Goal: Task Accomplishment & Management: Manage account settings

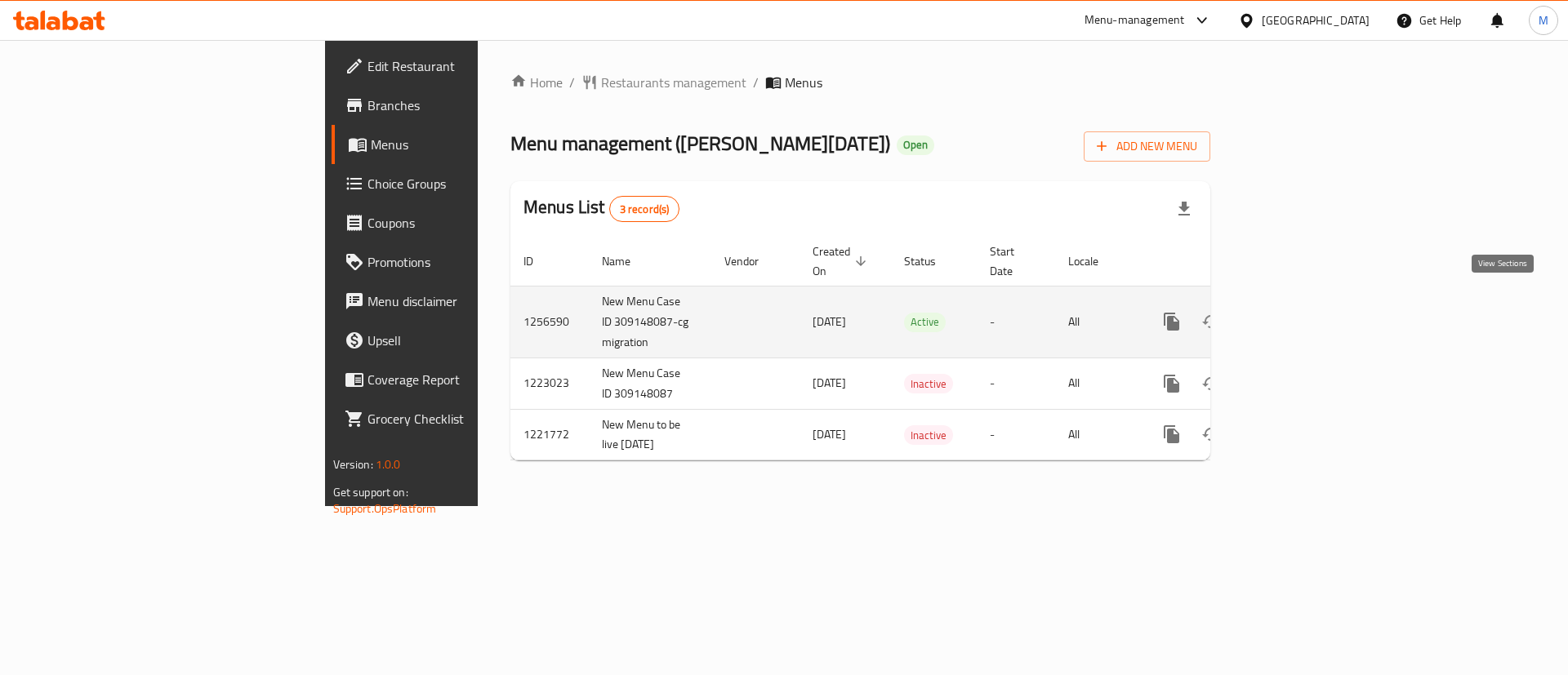
click at [1297, 314] on icon "enhanced table" at bounding box center [1289, 321] width 14 height 14
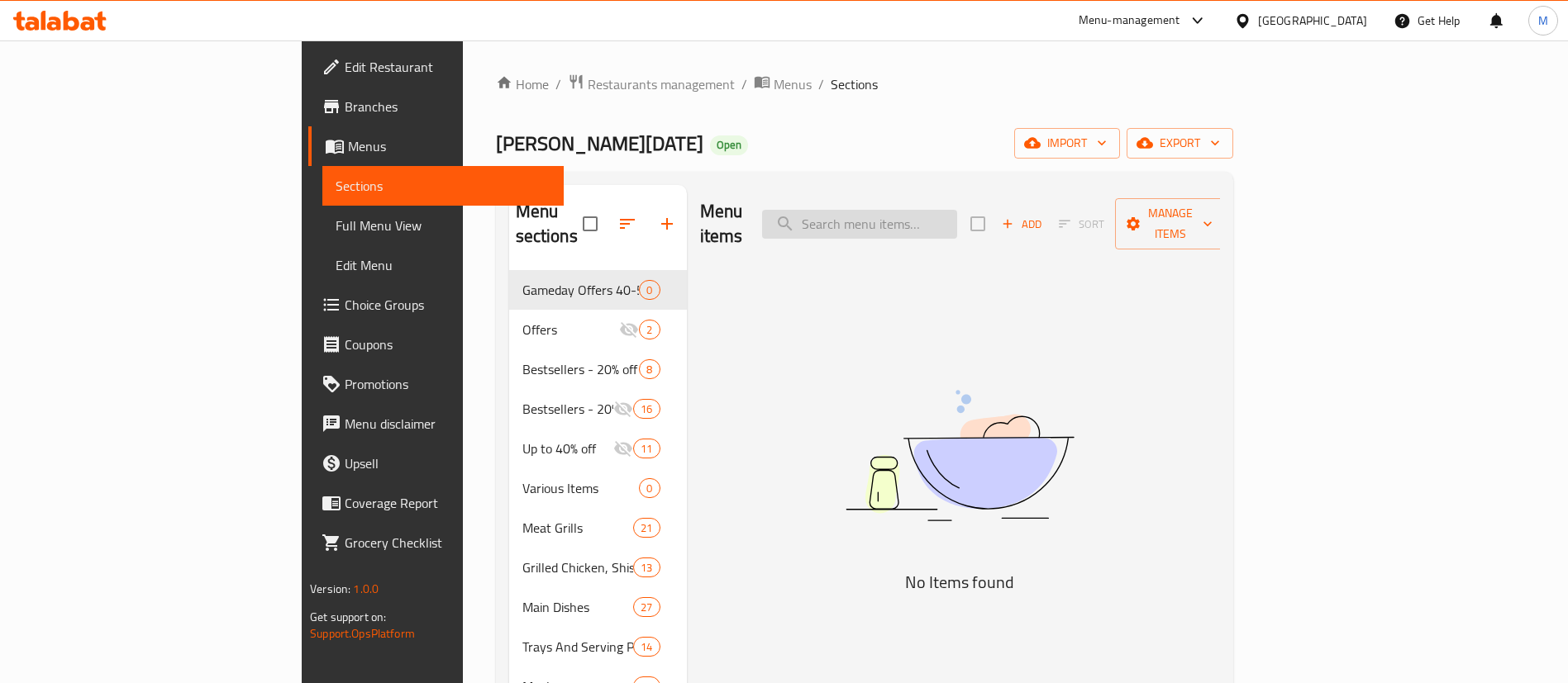
click at [957, 216] on input "search" at bounding box center [859, 224] width 195 height 29
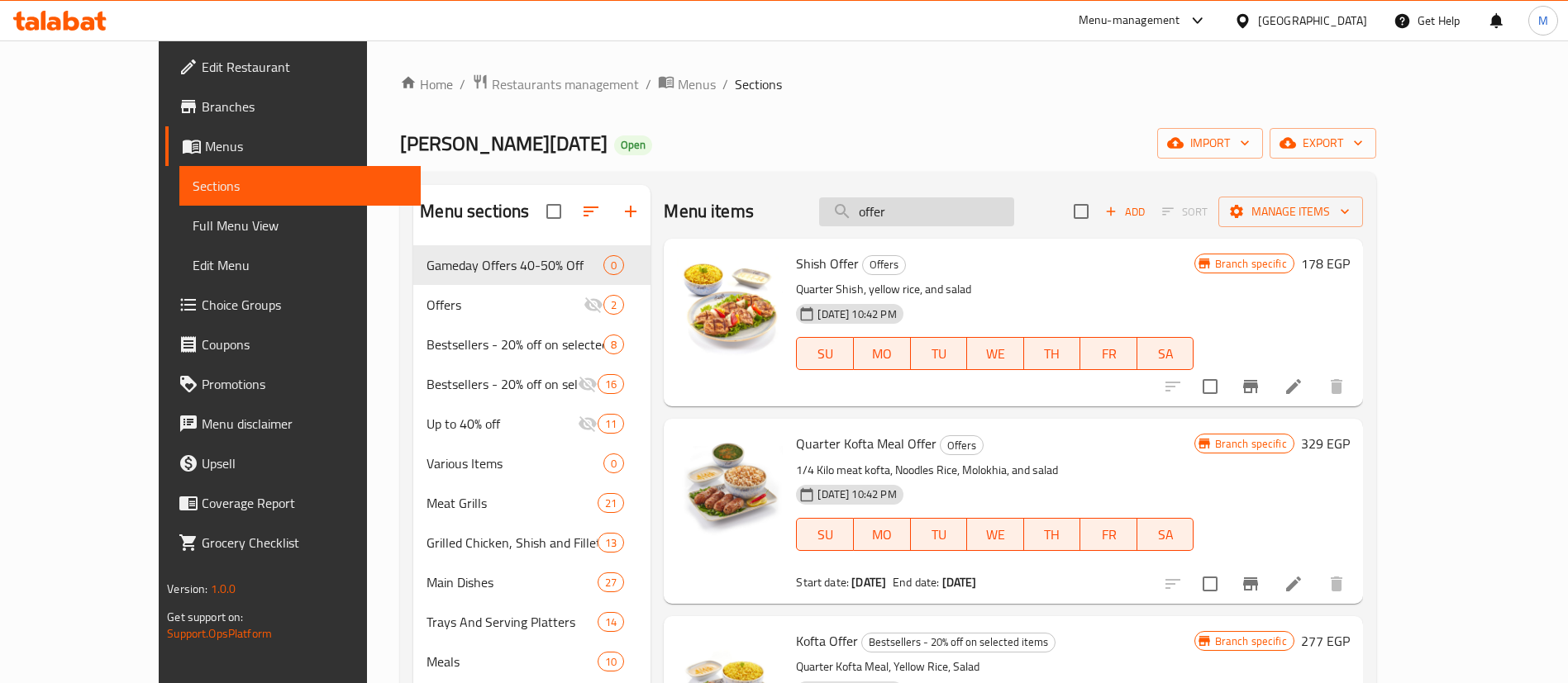
click at [956, 207] on input "offer" at bounding box center [916, 212] width 195 height 29
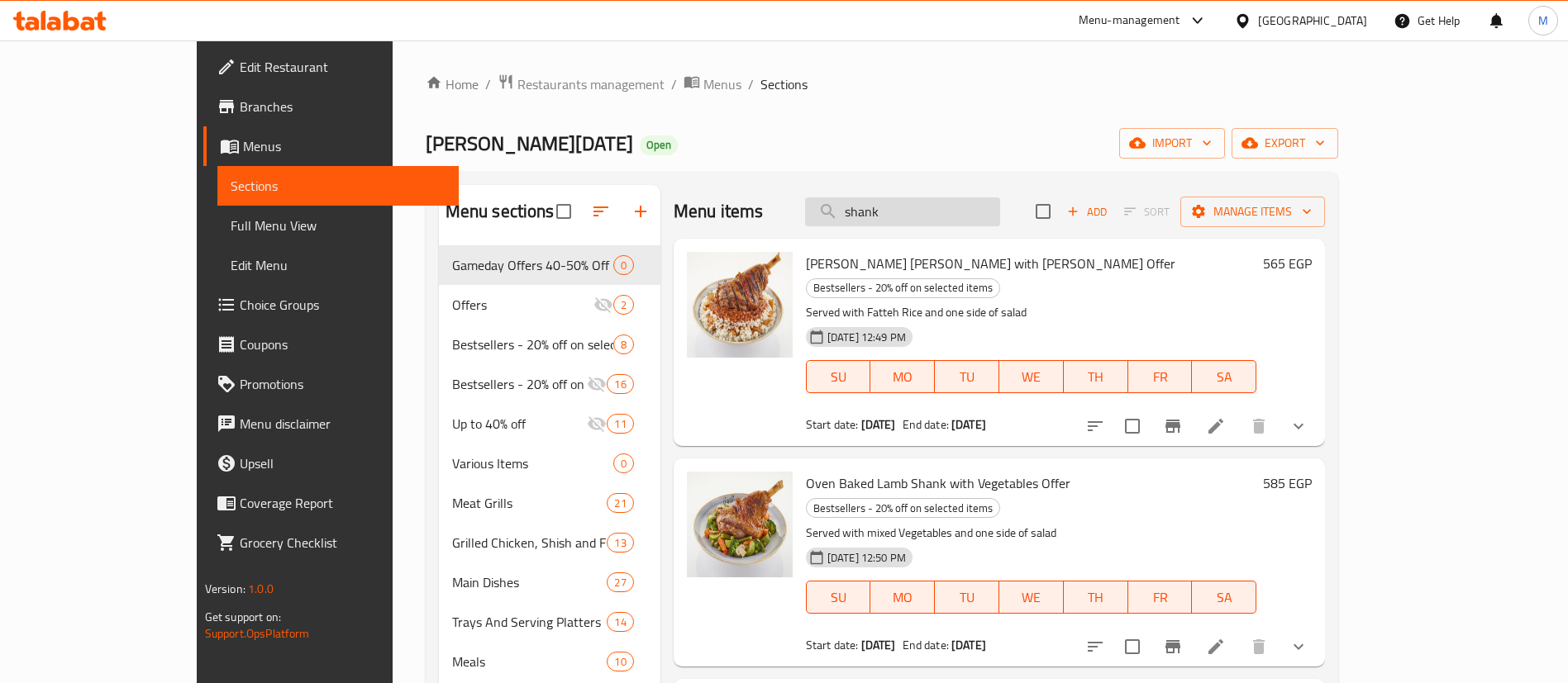
click at [988, 210] on input "shank" at bounding box center [902, 212] width 195 height 29
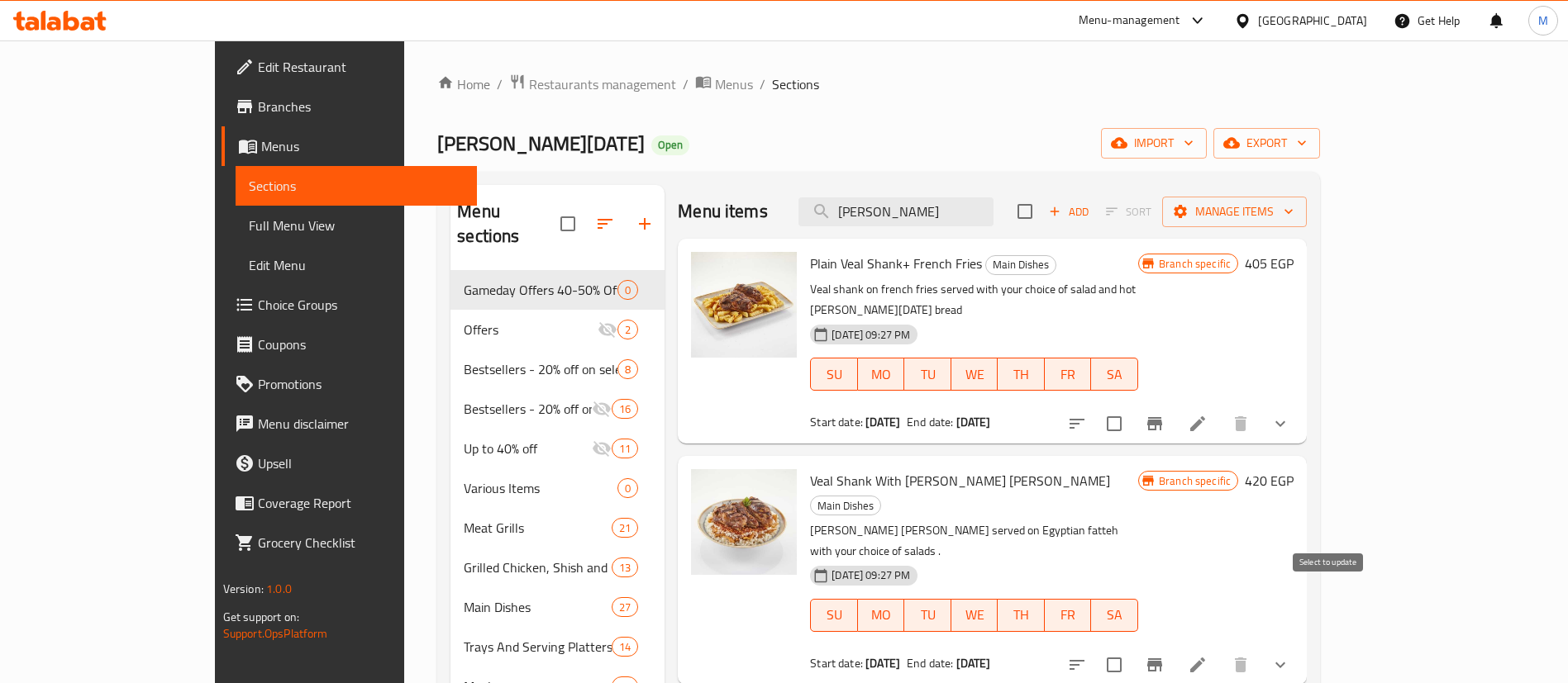
type input "[PERSON_NAME]"
click at [1131, 647] on input "checkbox" at bounding box center [1114, 665] width 35 height 35
checkbox input "true"
click at [1293, 217] on span "Manage items" at bounding box center [1234, 211] width 118 height 21
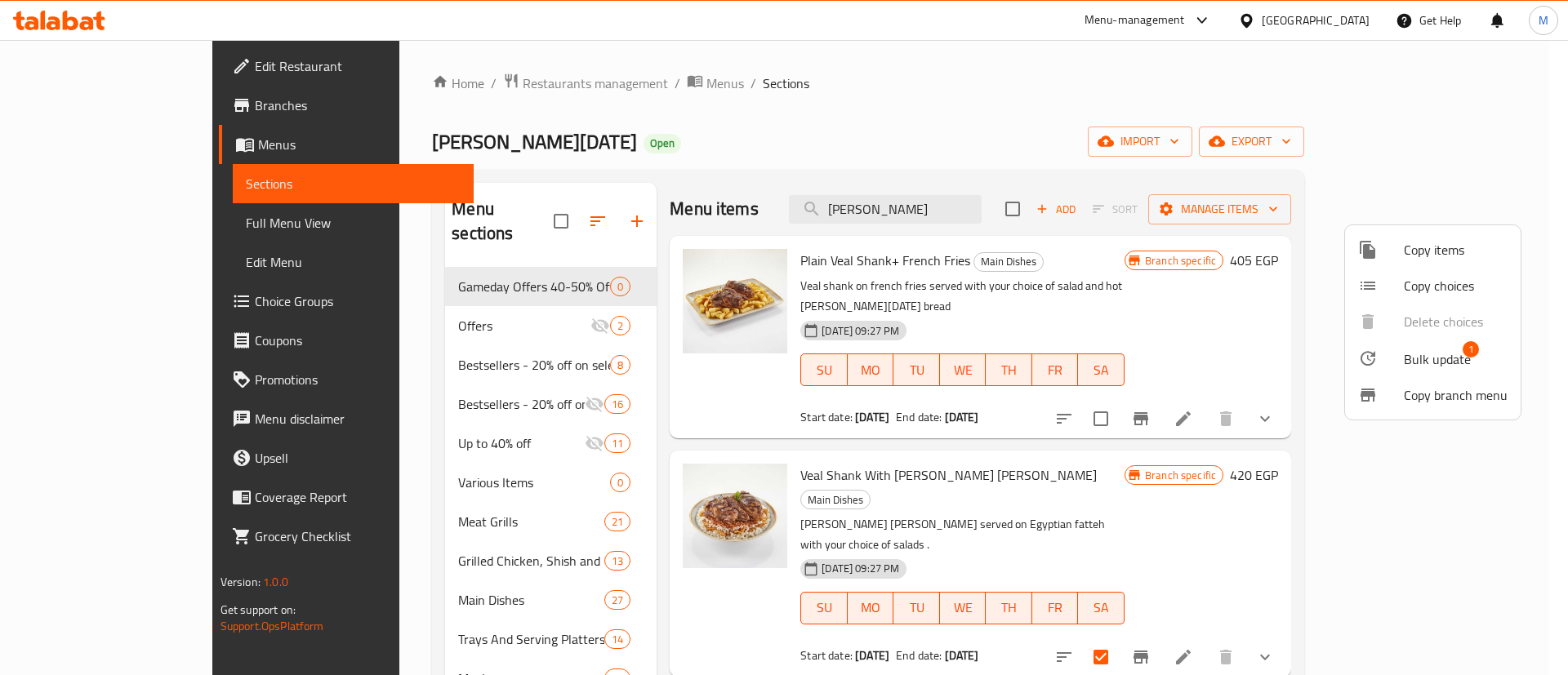
click at [1435, 359] on span "Bulk update" at bounding box center [1437, 359] width 67 height 20
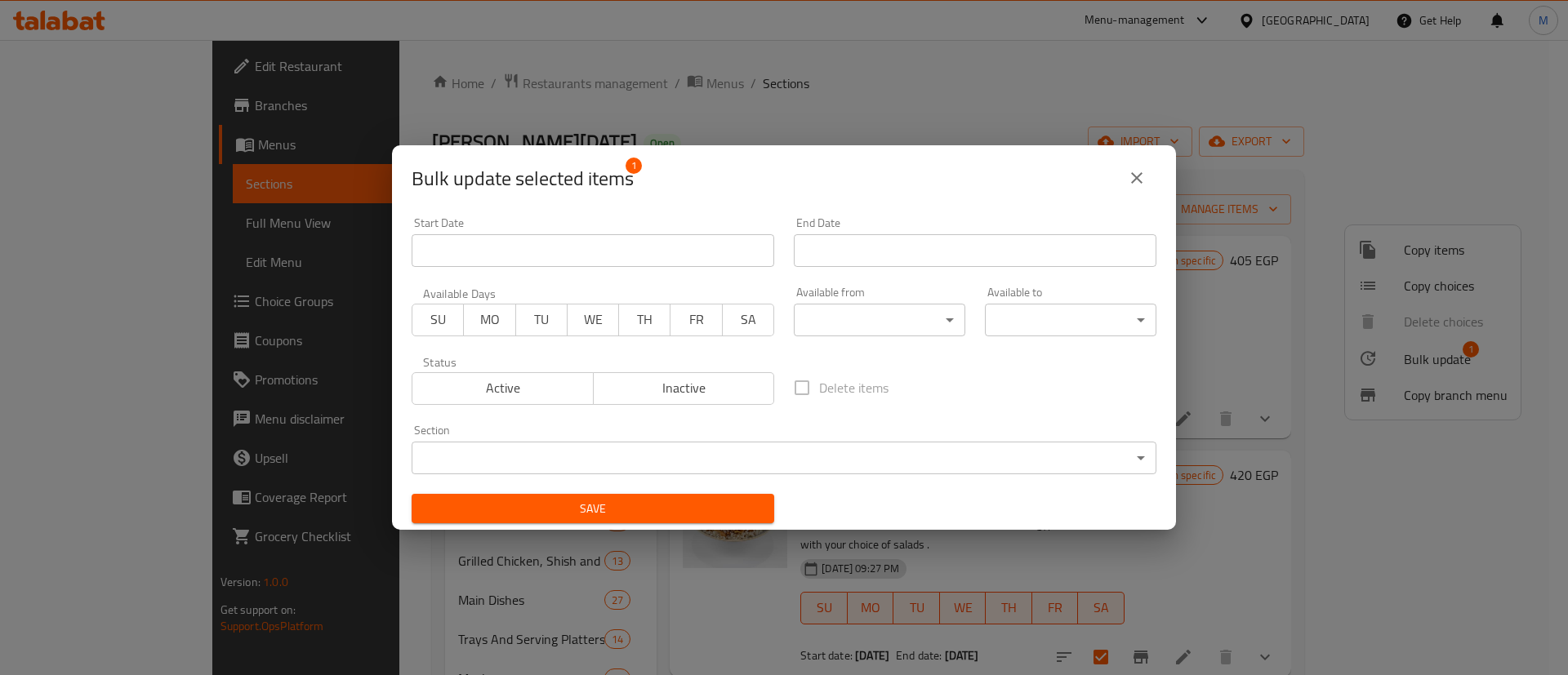
click at [859, 453] on body "​ Menu-management [GEOGRAPHIC_DATA] Get Help M Edit Restaurant Branches Menus S…" at bounding box center [784, 357] width 1568 height 635
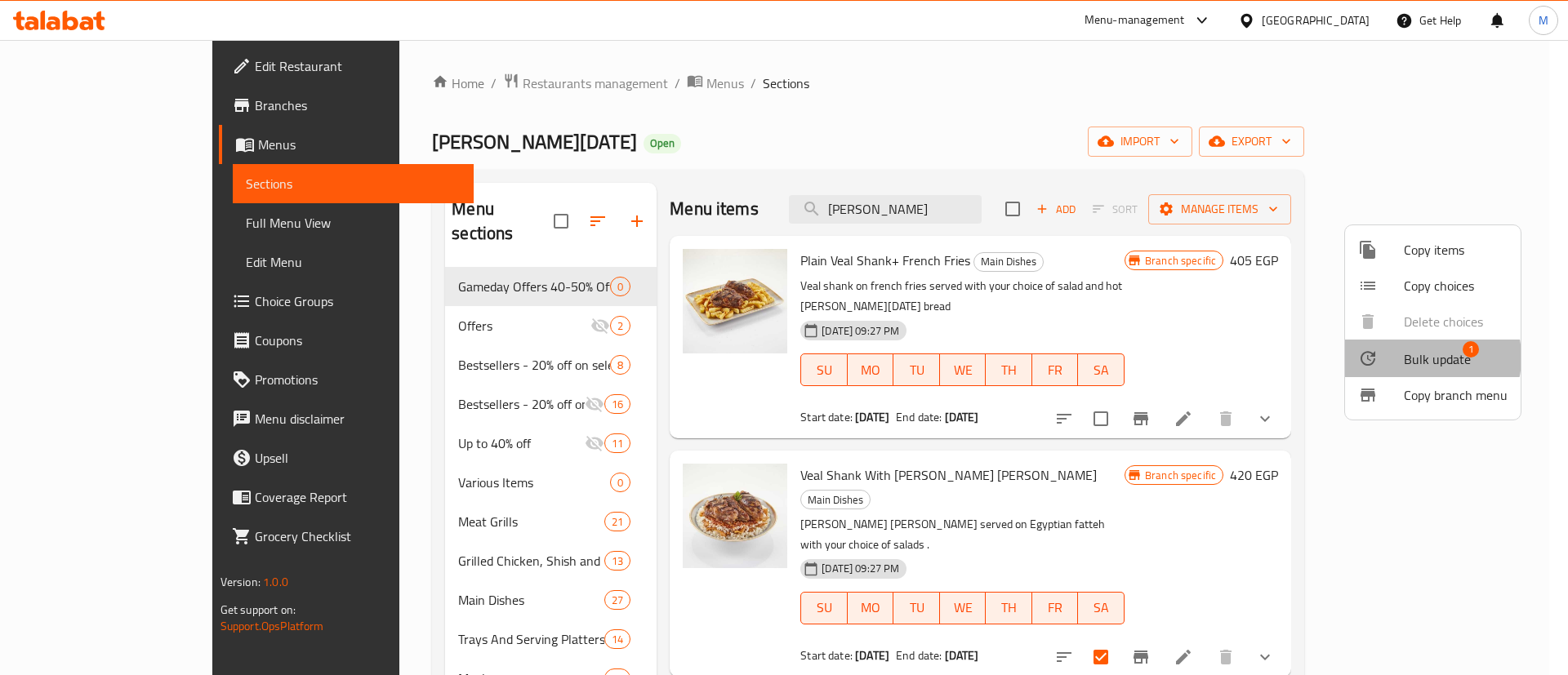
click at [1418, 357] on span "Bulk update" at bounding box center [1437, 359] width 67 height 20
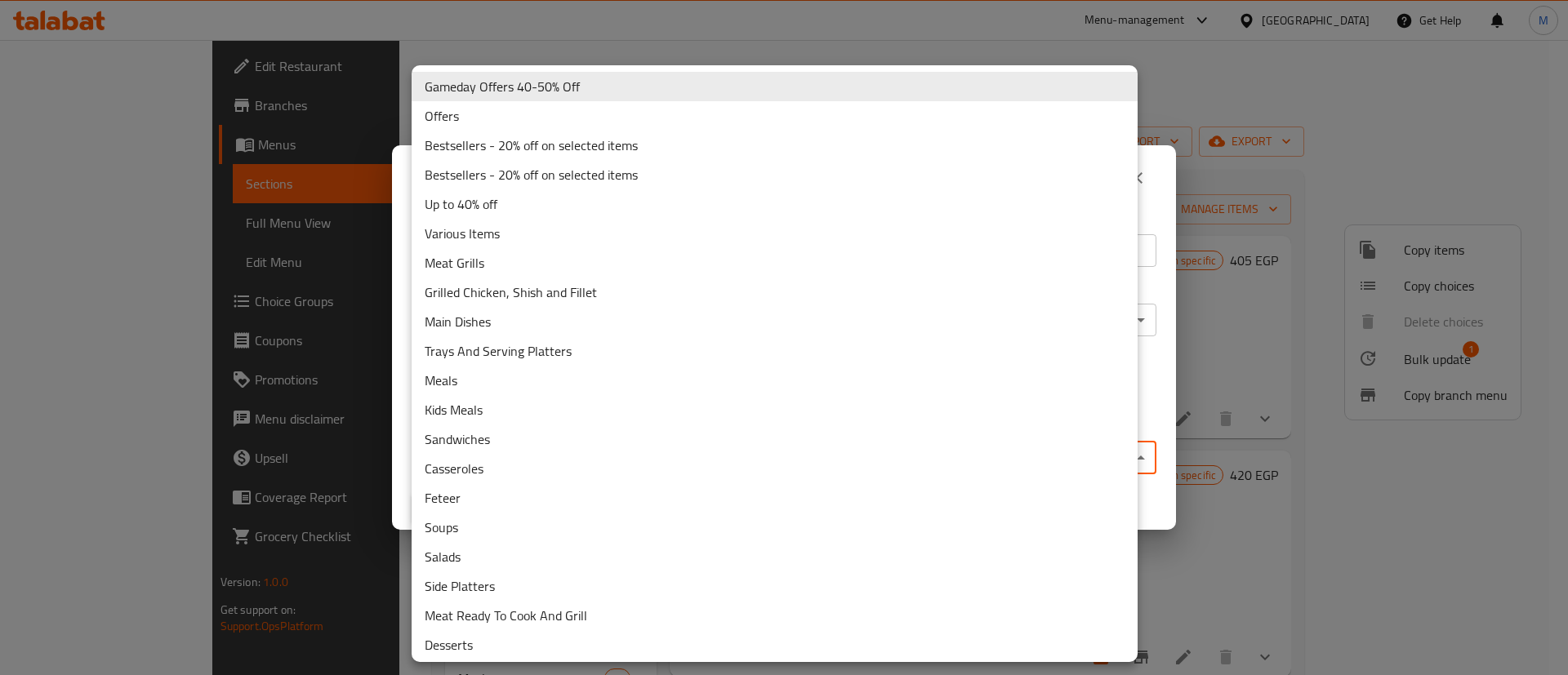
click at [840, 448] on body "​ Menu-management [GEOGRAPHIC_DATA] Get Help M Edit Restaurant Branches Menus S…" at bounding box center [784, 357] width 1568 height 635
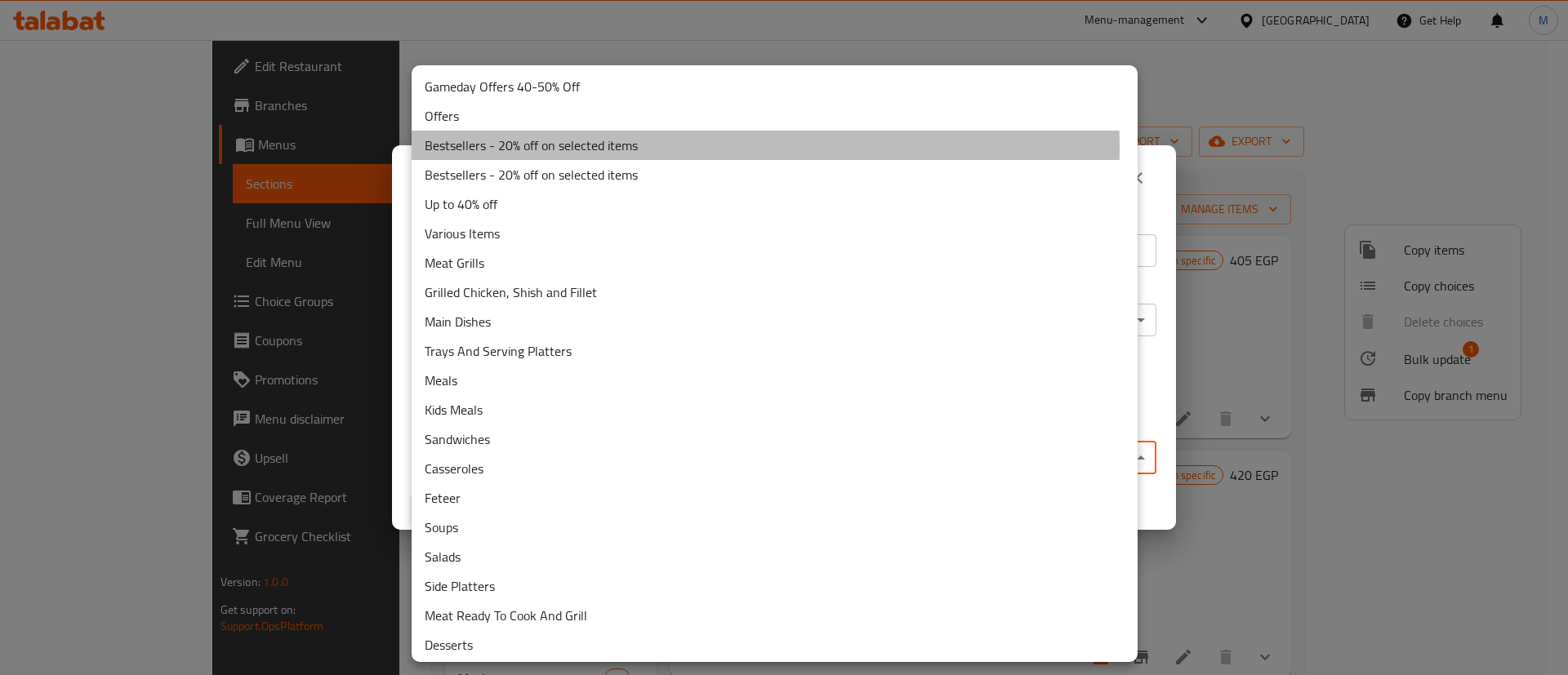
click at [644, 147] on li "Bestsellers - 20% off on selected items" at bounding box center [774, 145] width 726 height 29
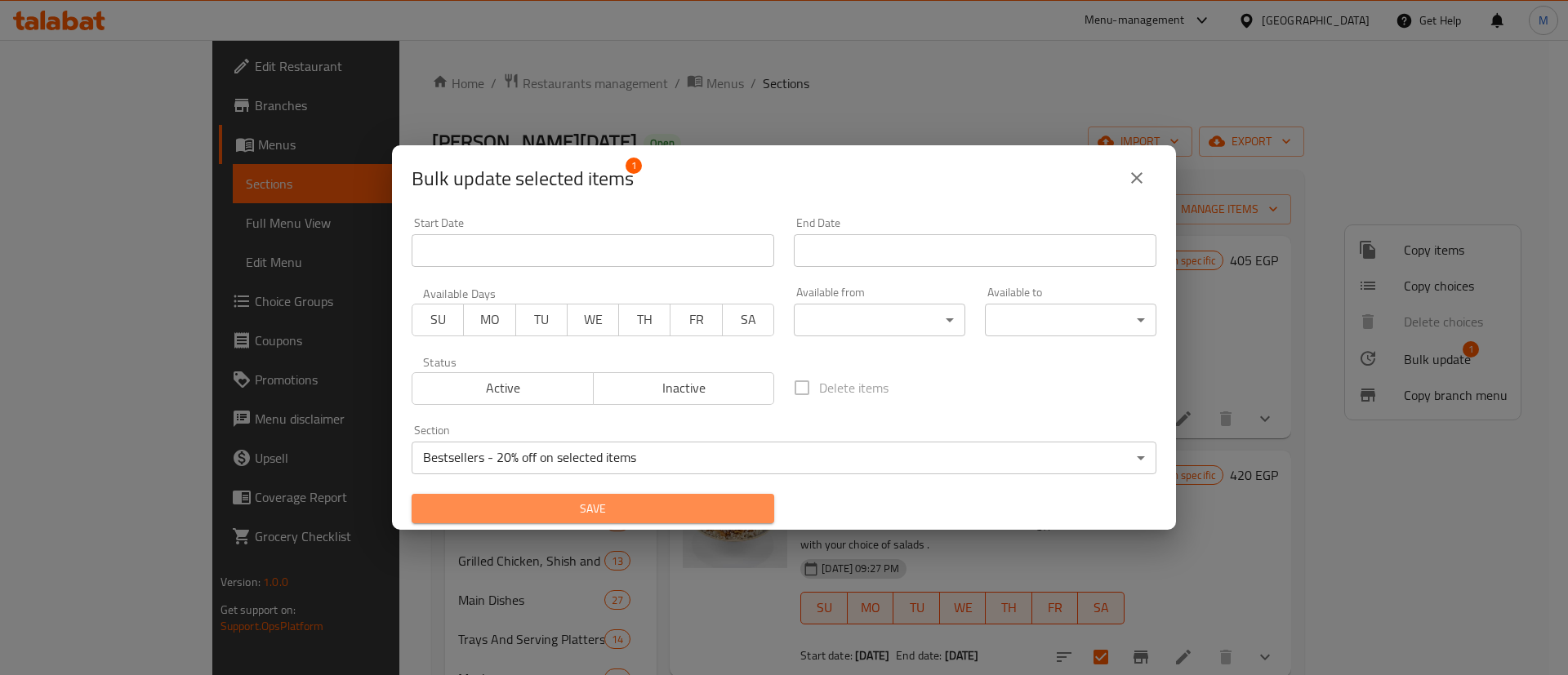
click at [608, 514] on span "Save" at bounding box center [593, 509] width 337 height 21
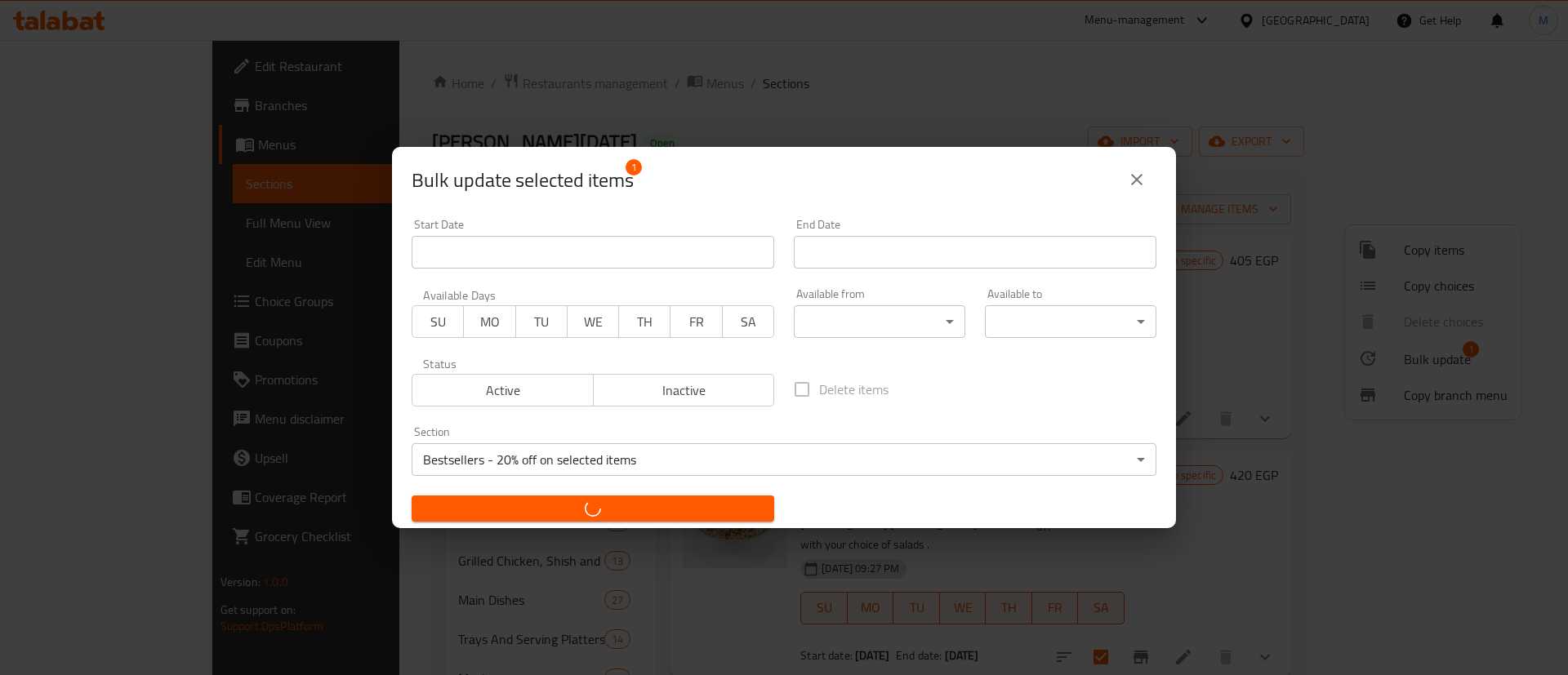
checkbox input "false"
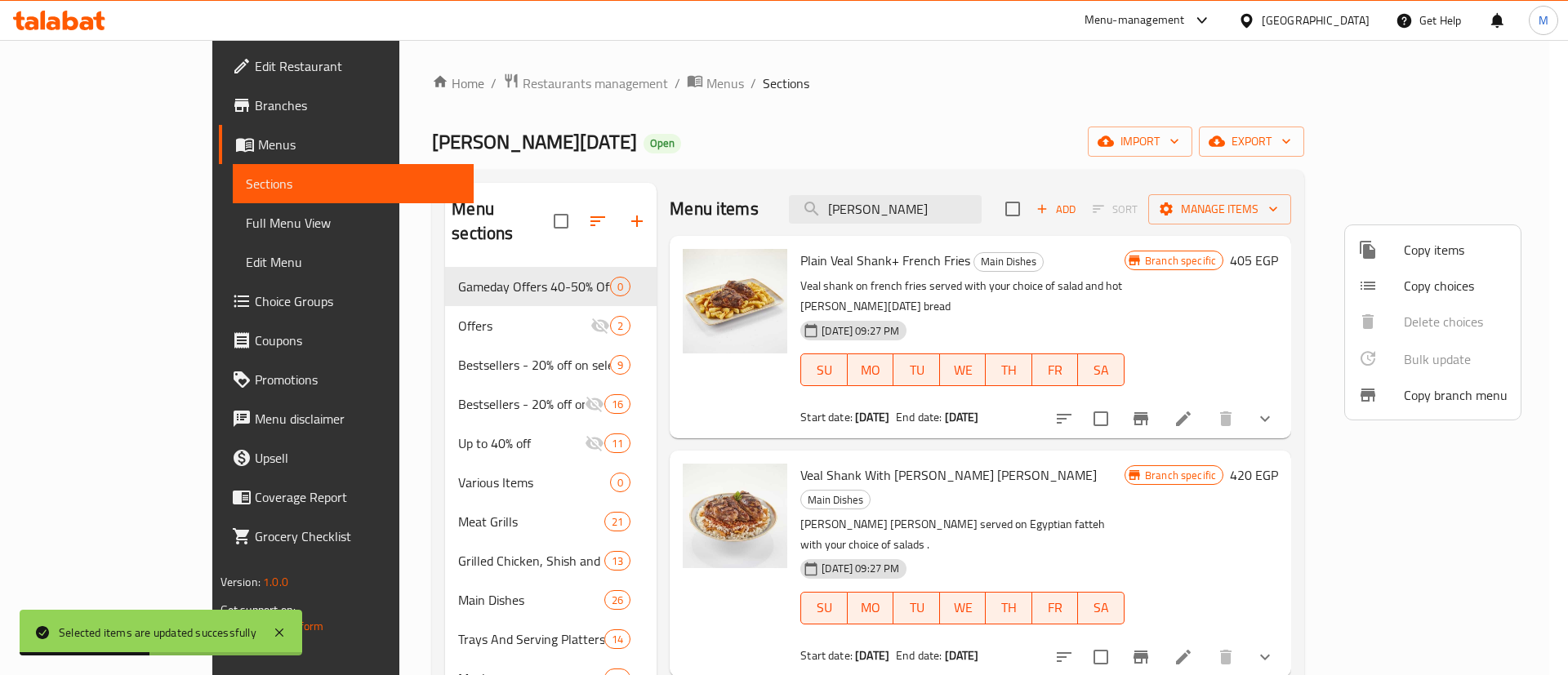
click at [430, 539] on div at bounding box center [784, 338] width 1568 height 675
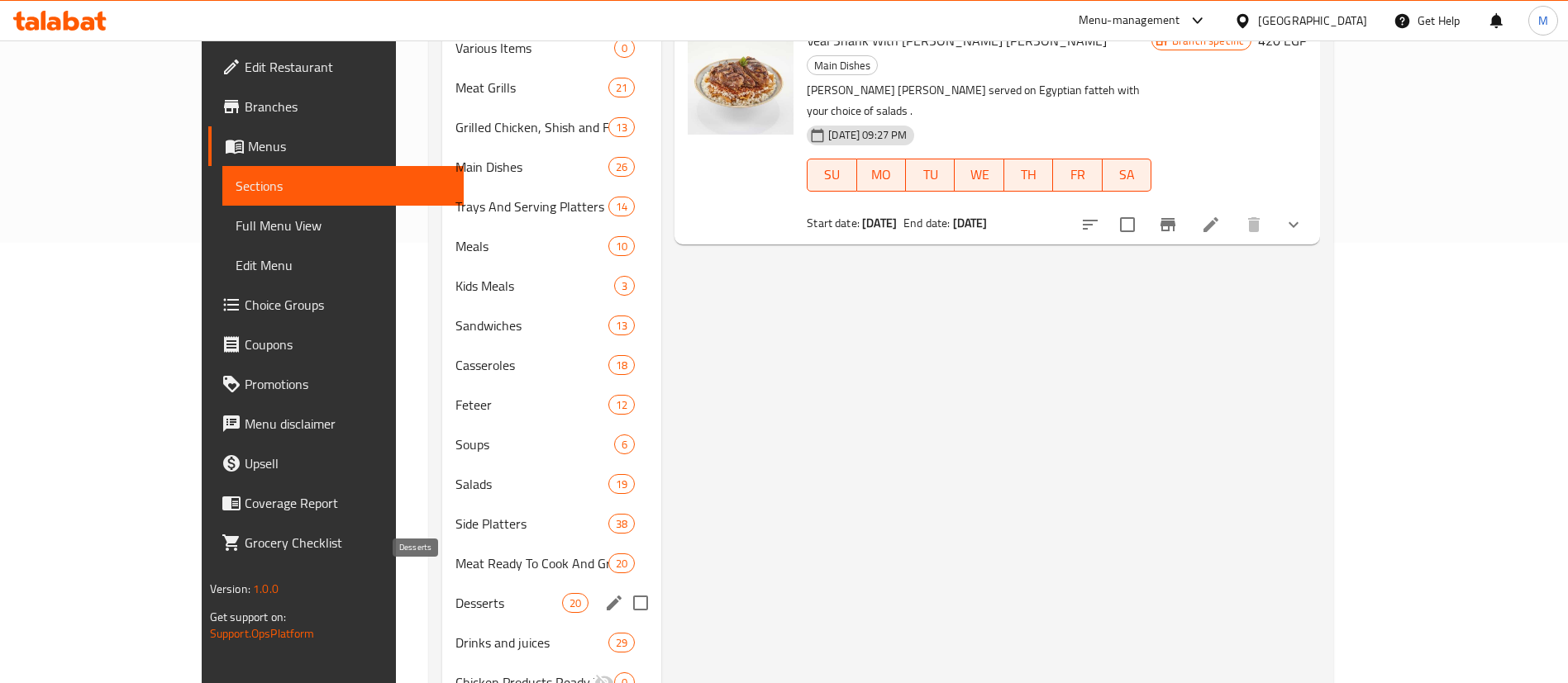
scroll to position [441, 0]
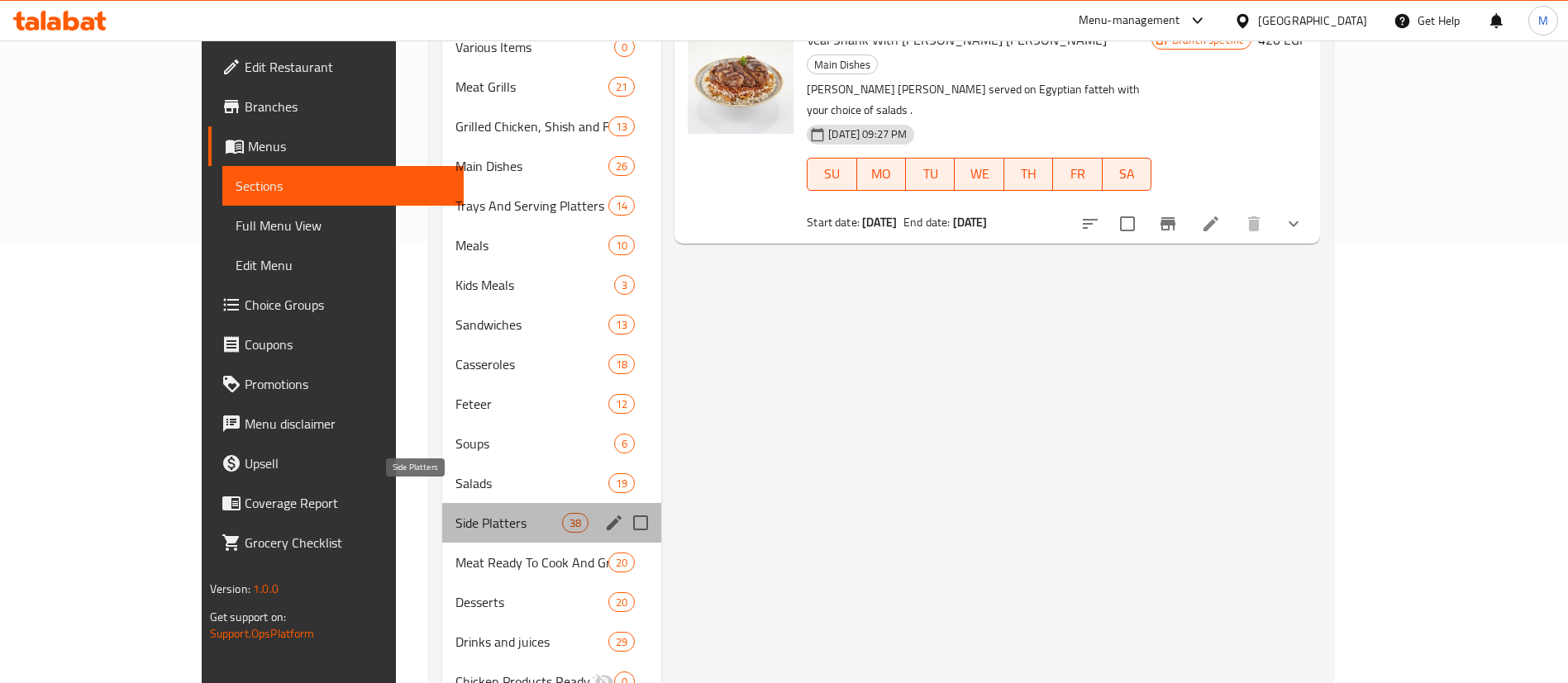
click at [455, 513] on span "Side Platters" at bounding box center [508, 523] width 106 height 20
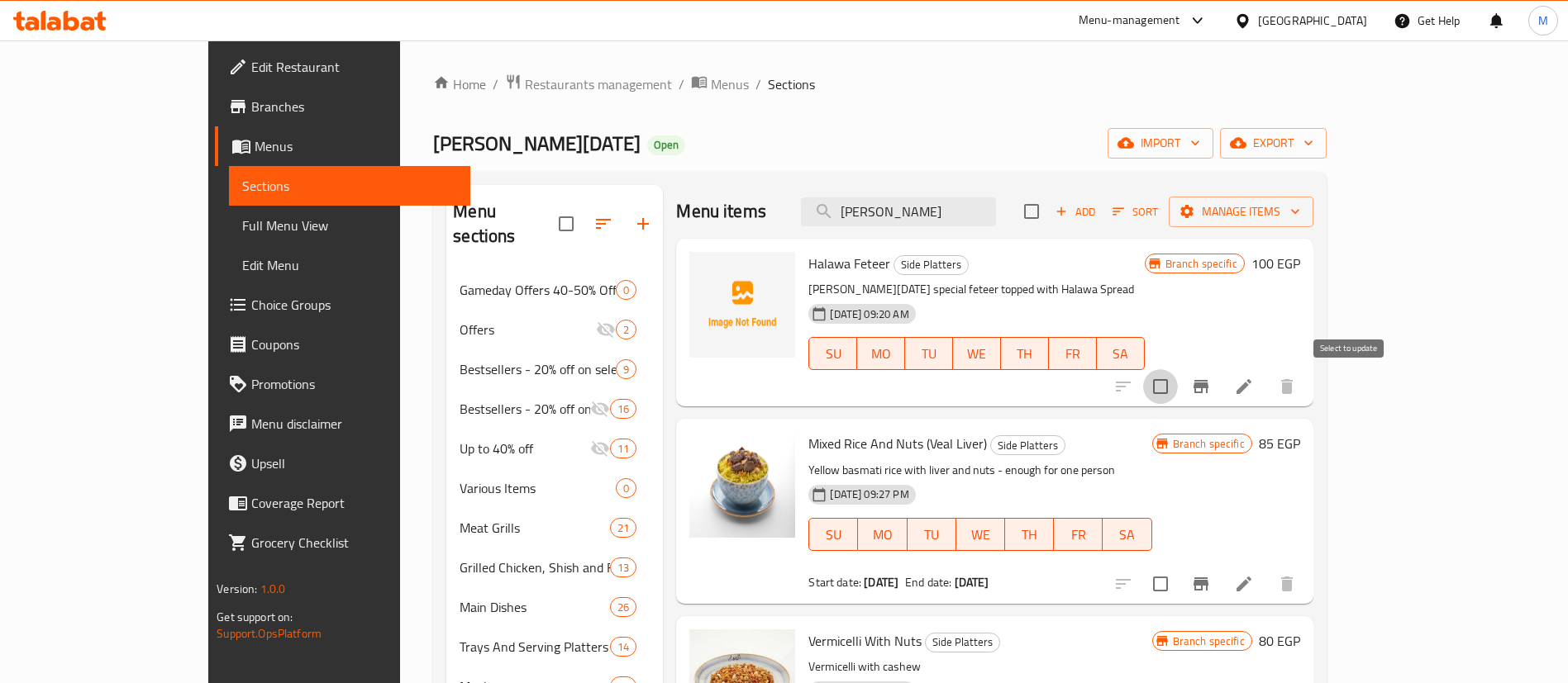
click at [1178, 380] on input "checkbox" at bounding box center [1160, 386] width 35 height 35
click at [1300, 208] on span "Manage items" at bounding box center [1240, 211] width 118 height 21
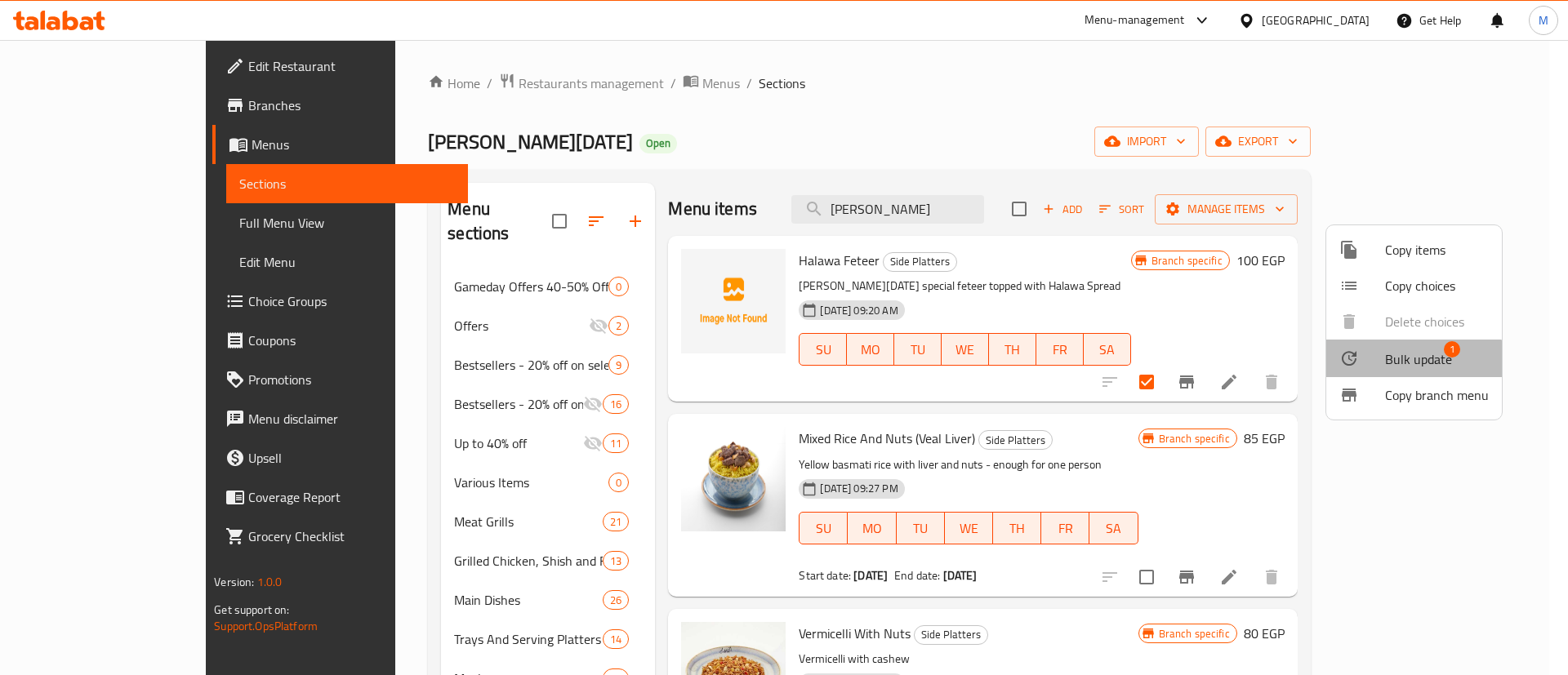
click at [1405, 359] on span "Bulk update" at bounding box center [1418, 359] width 67 height 20
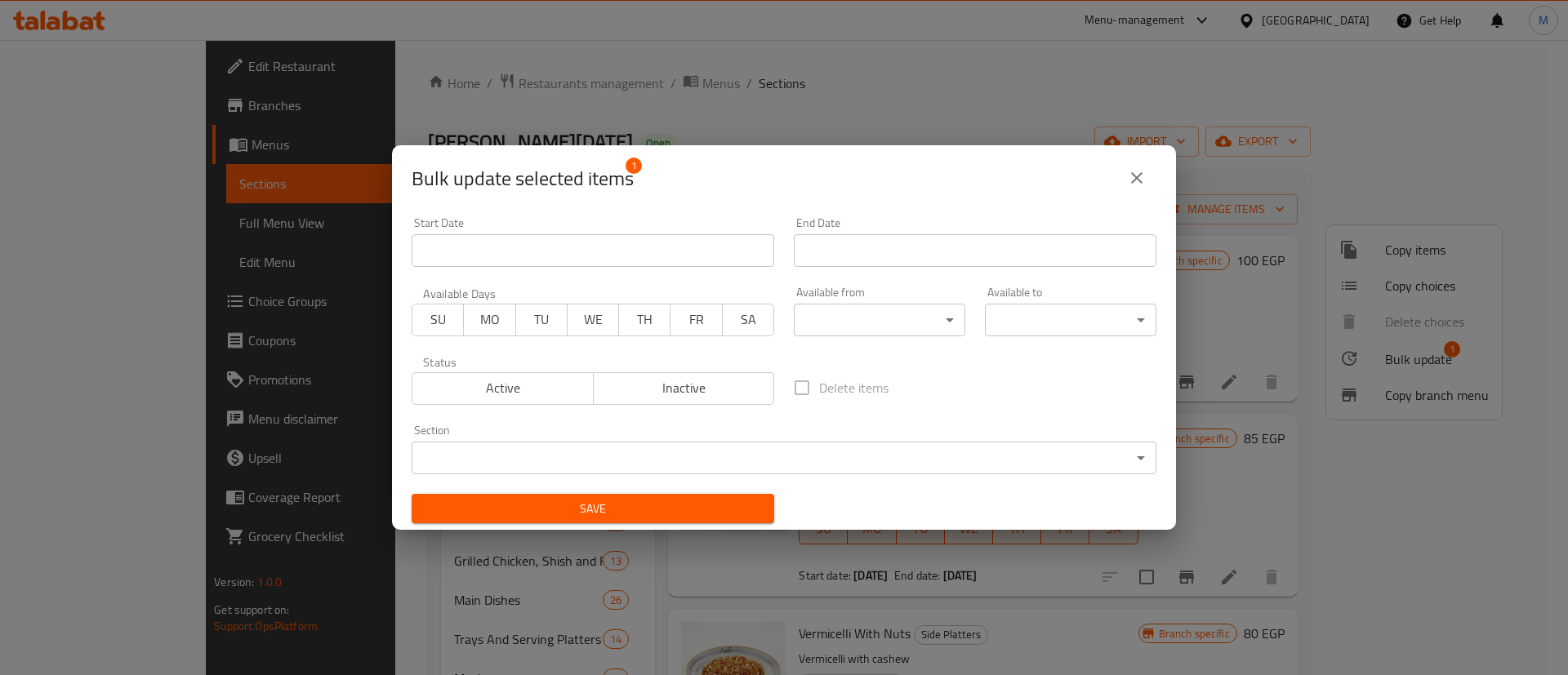
click at [734, 456] on body "​ Menu-management [GEOGRAPHIC_DATA] Get Help M Edit Restaurant Branches Menus S…" at bounding box center [784, 357] width 1568 height 635
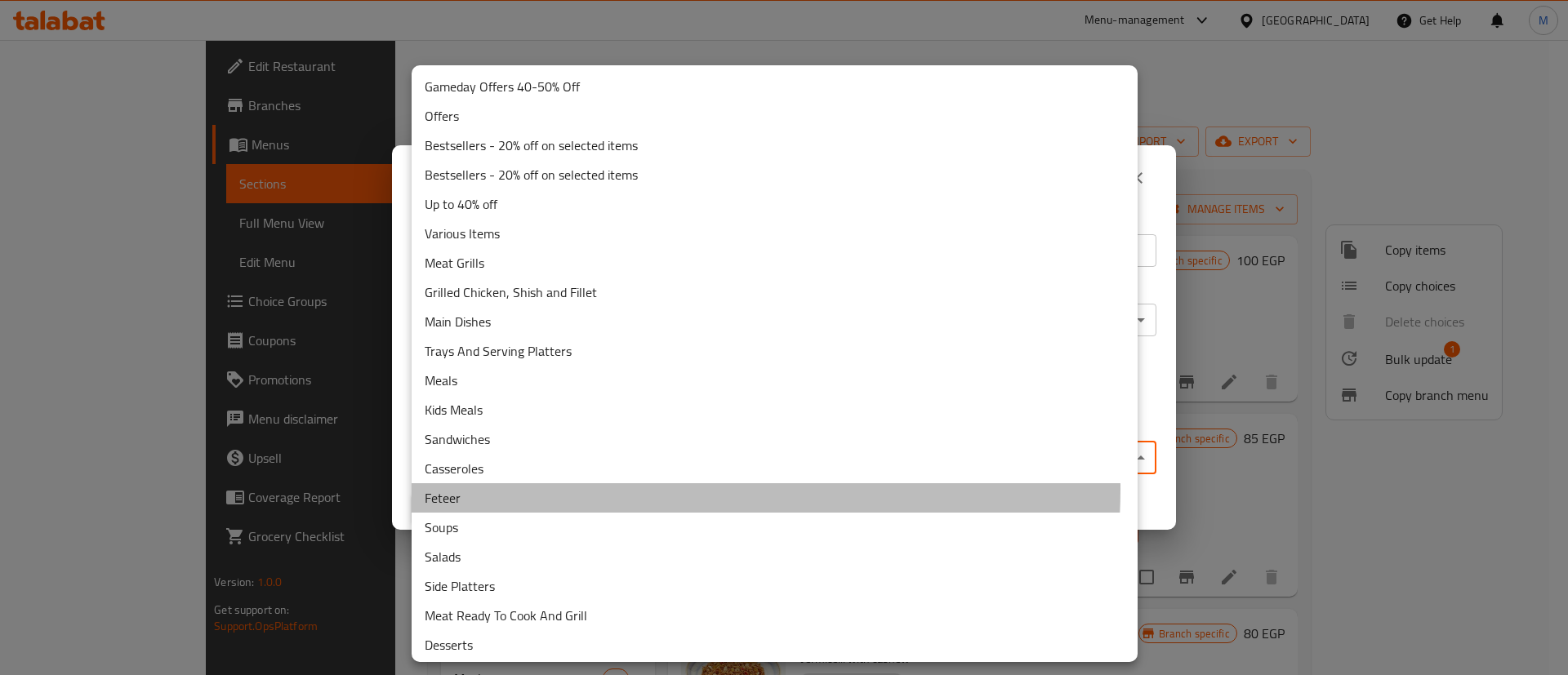
click at [632, 490] on li "Feteer" at bounding box center [774, 498] width 726 height 29
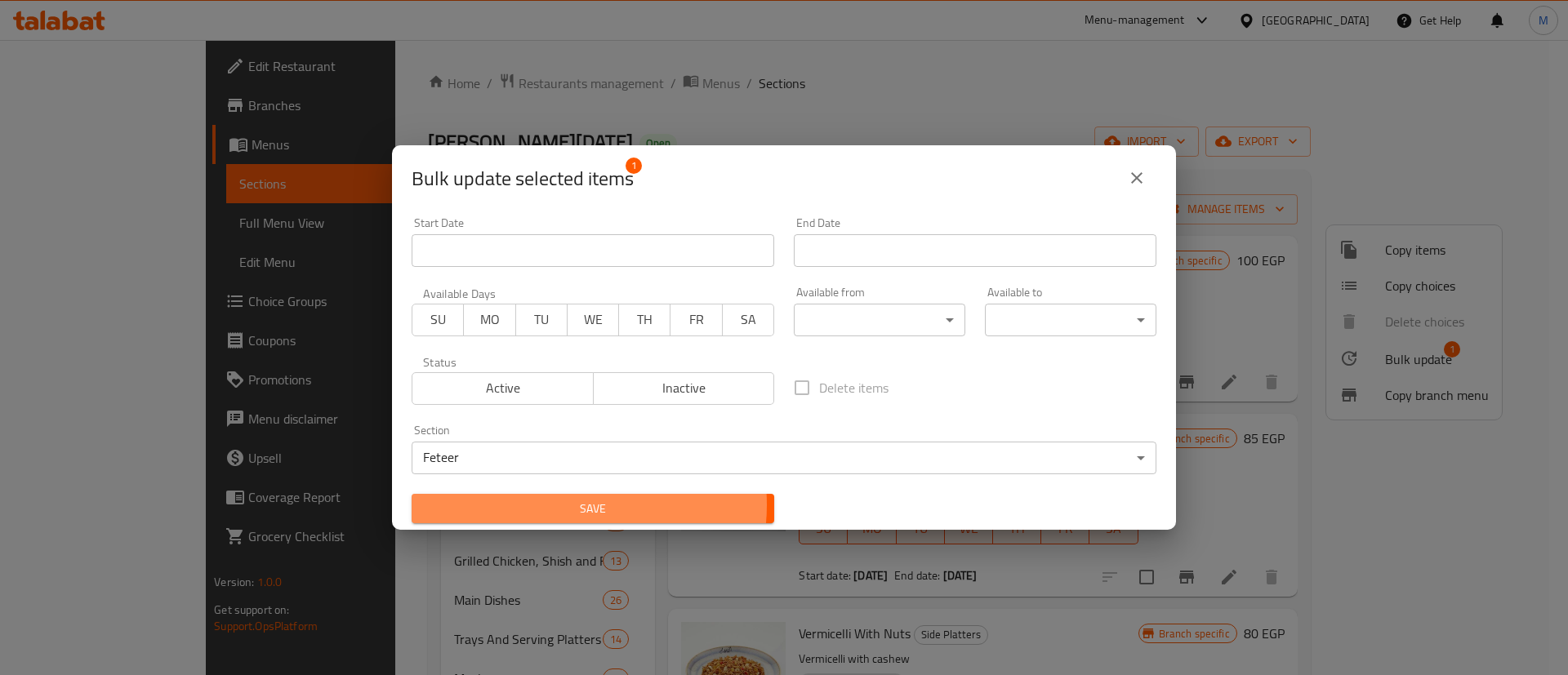
click at [572, 505] on span "Save" at bounding box center [593, 509] width 337 height 21
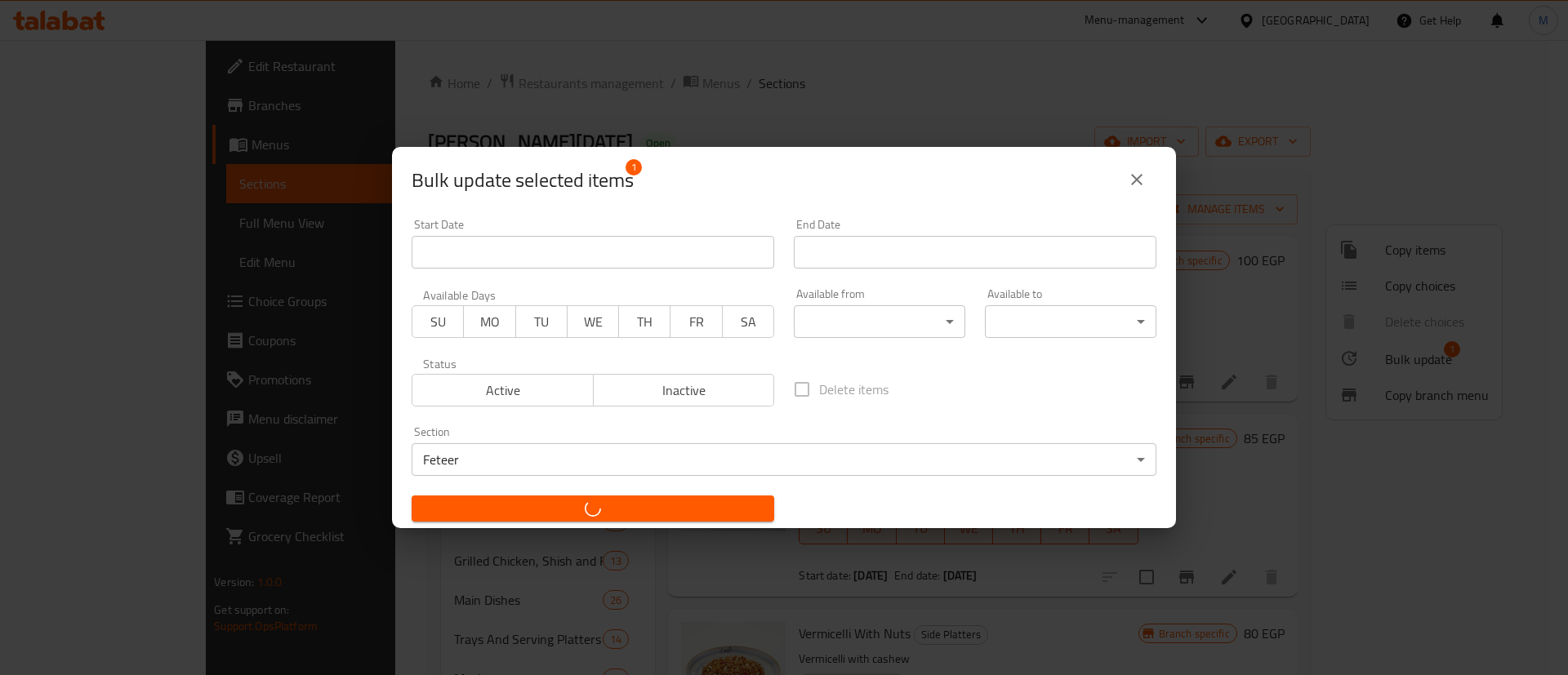
checkbox input "false"
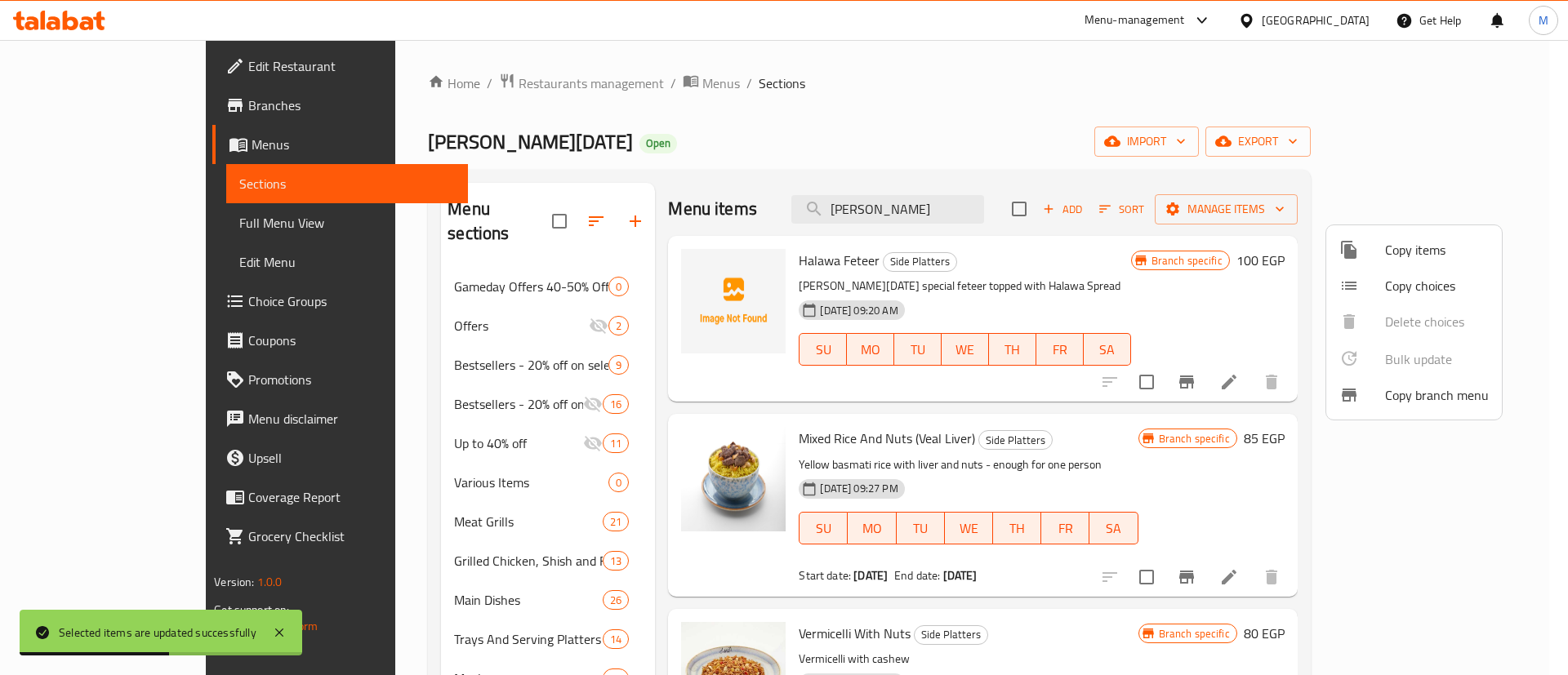
click at [288, 464] on div at bounding box center [784, 338] width 1568 height 675
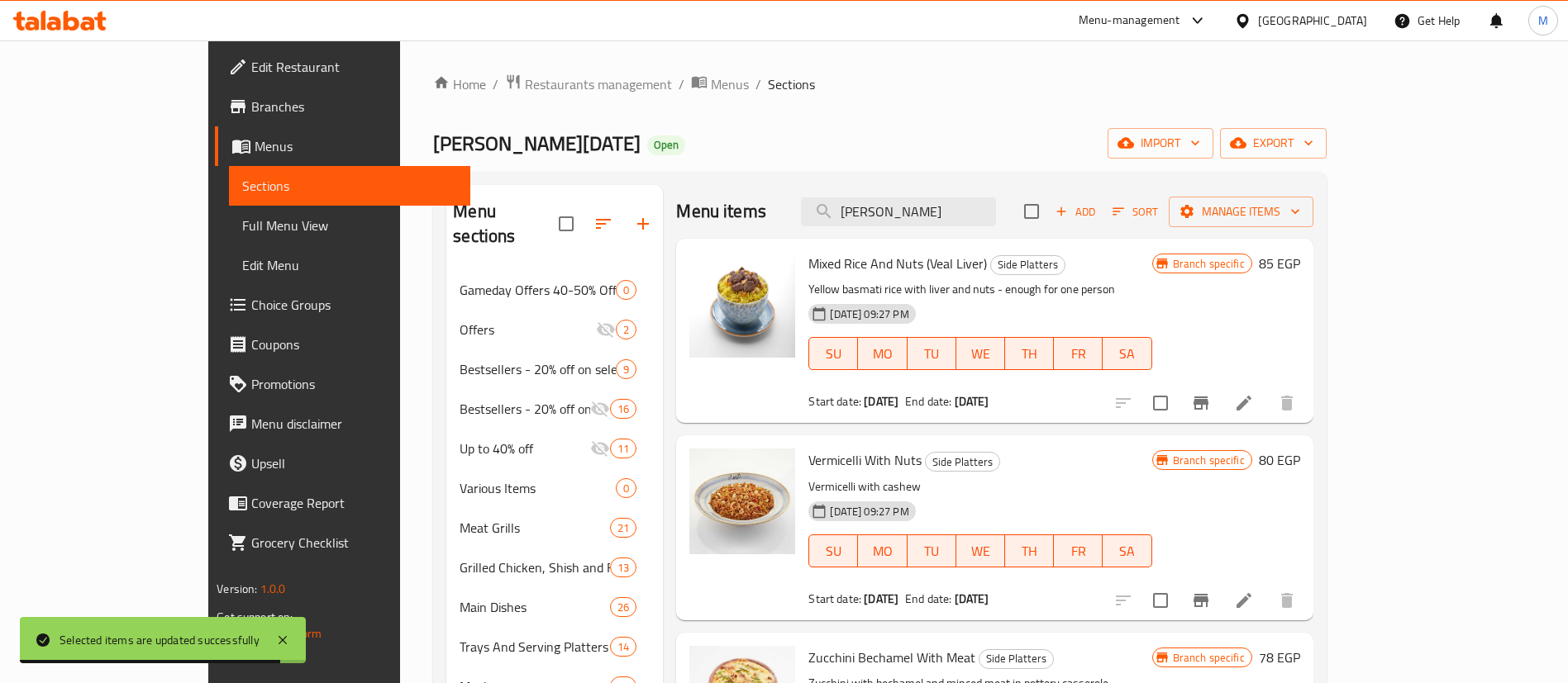
click at [400, 470] on div "Home / Restaurants management / Menus / Sections [PERSON_NAME][DATE] Open impor…" at bounding box center [879, 637] width 959 height 1195
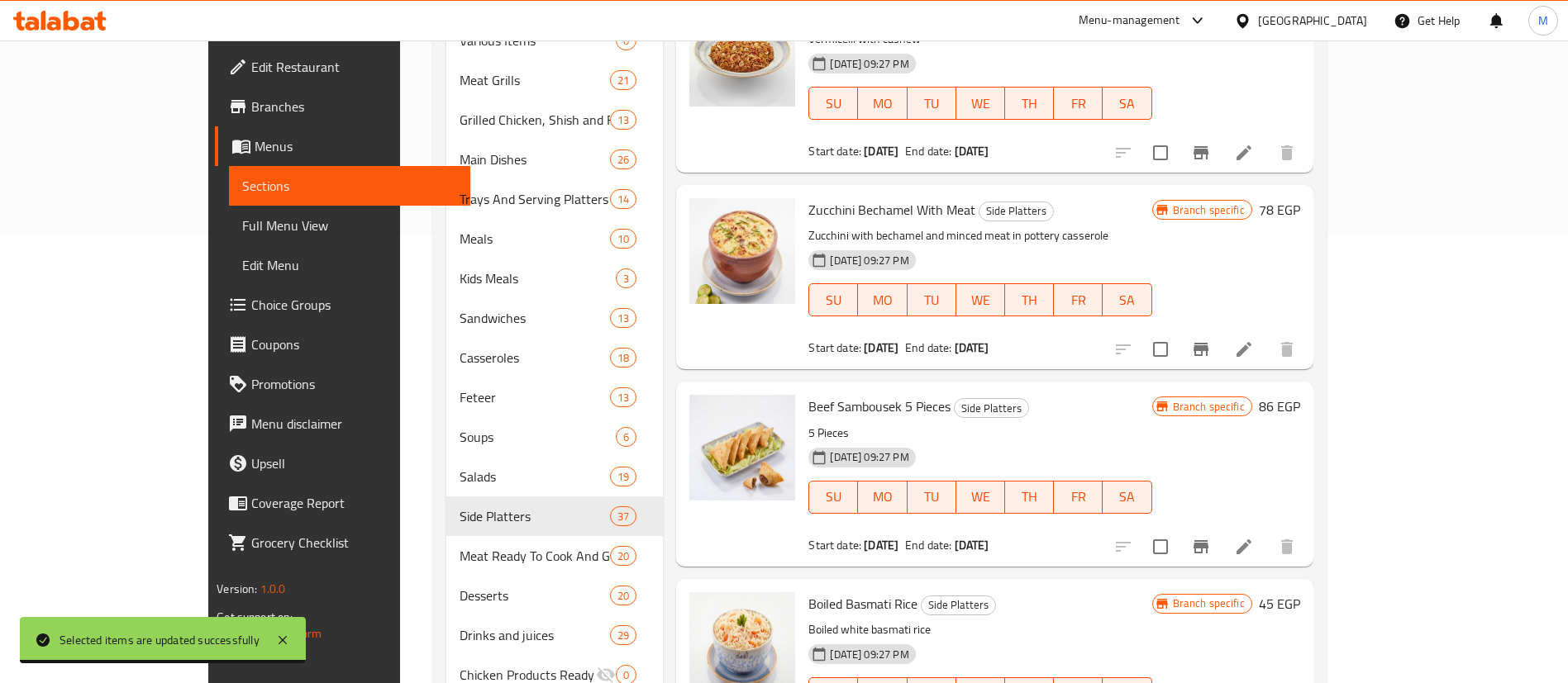
scroll to position [449, 0]
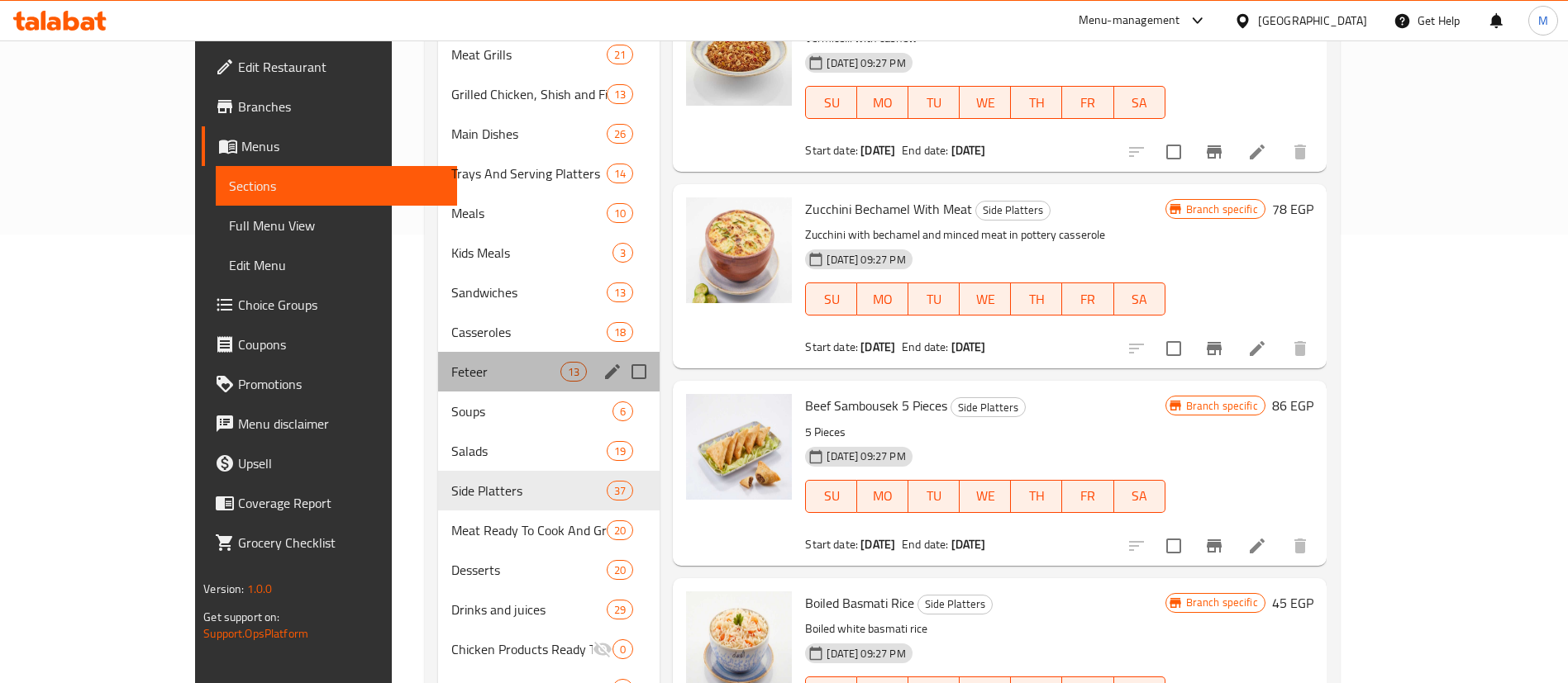
click at [438, 356] on div "Feteer 13" at bounding box center [549, 371] width 223 height 39
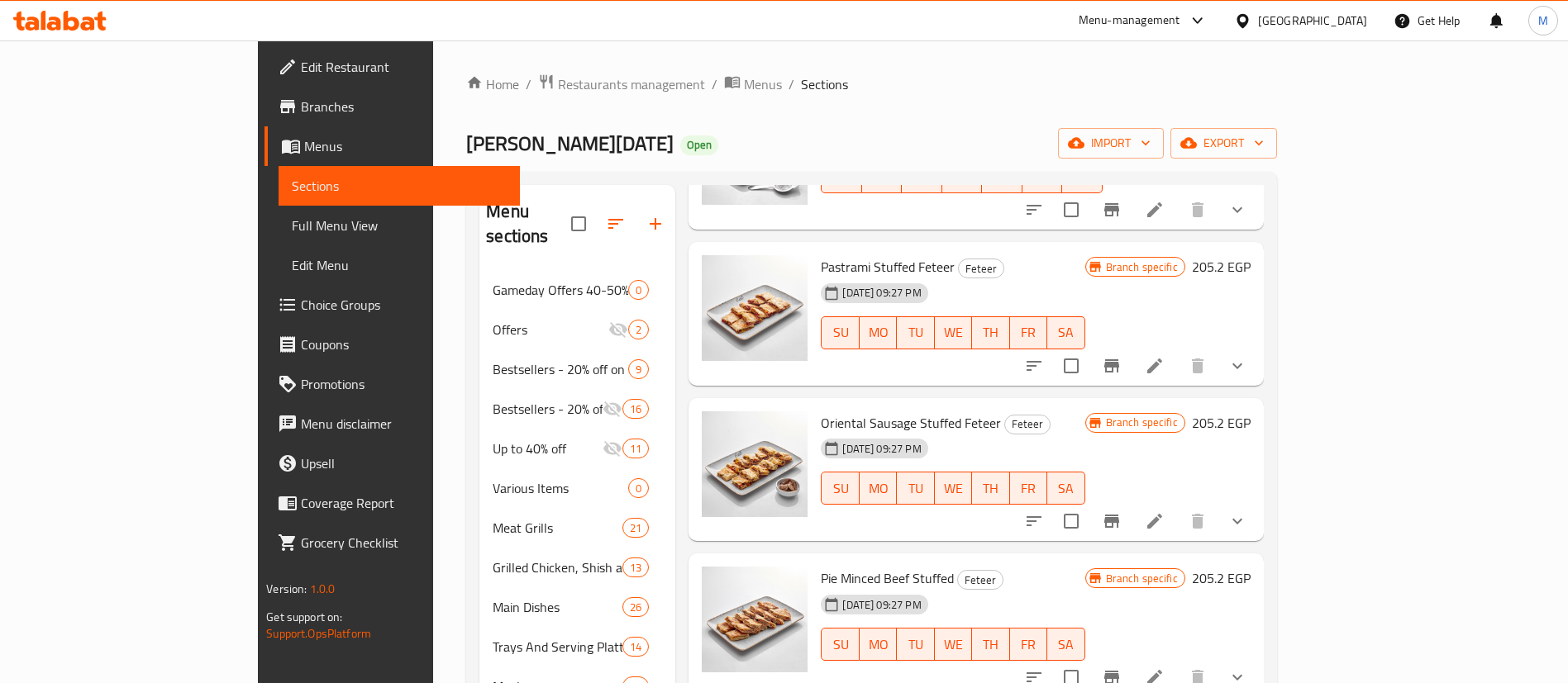
scroll to position [527, 0]
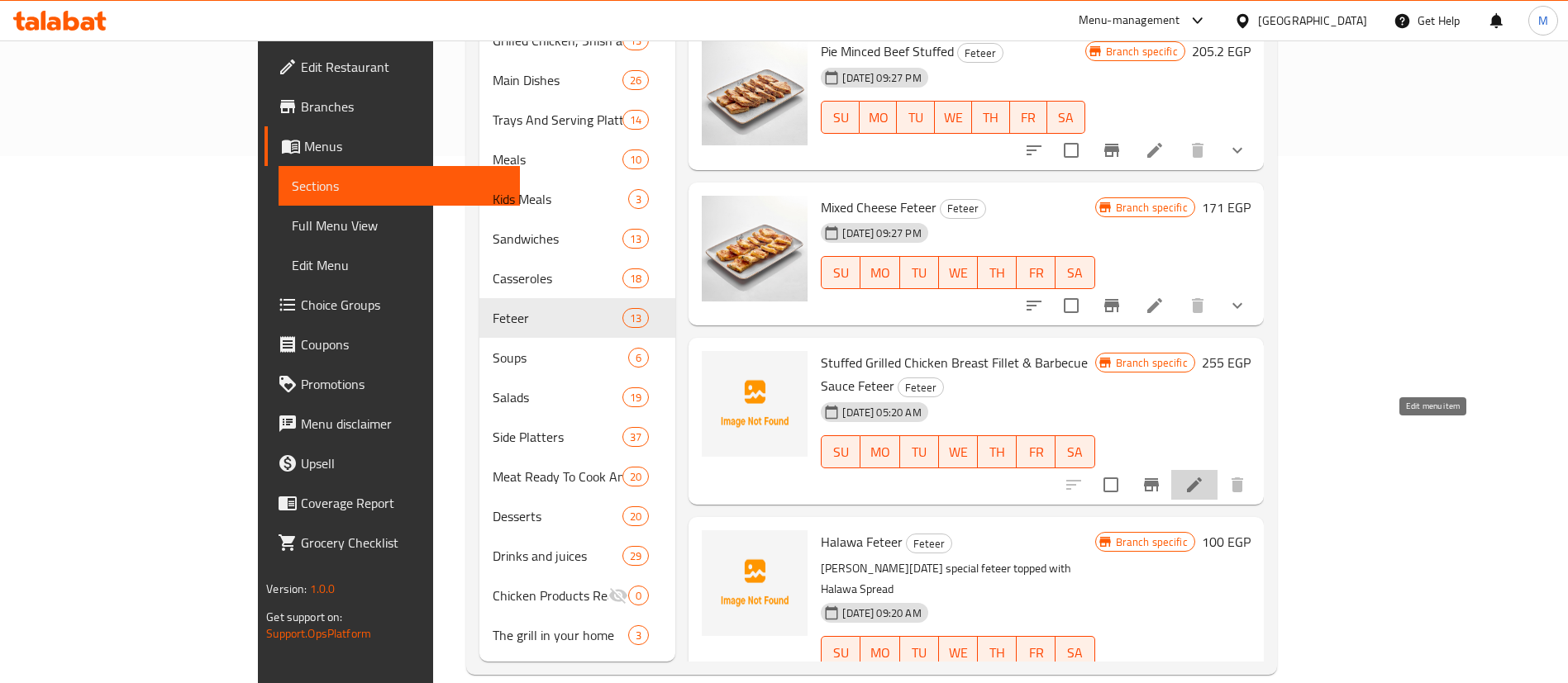
click at [1204, 475] on icon at bounding box center [1194, 485] width 20 height 20
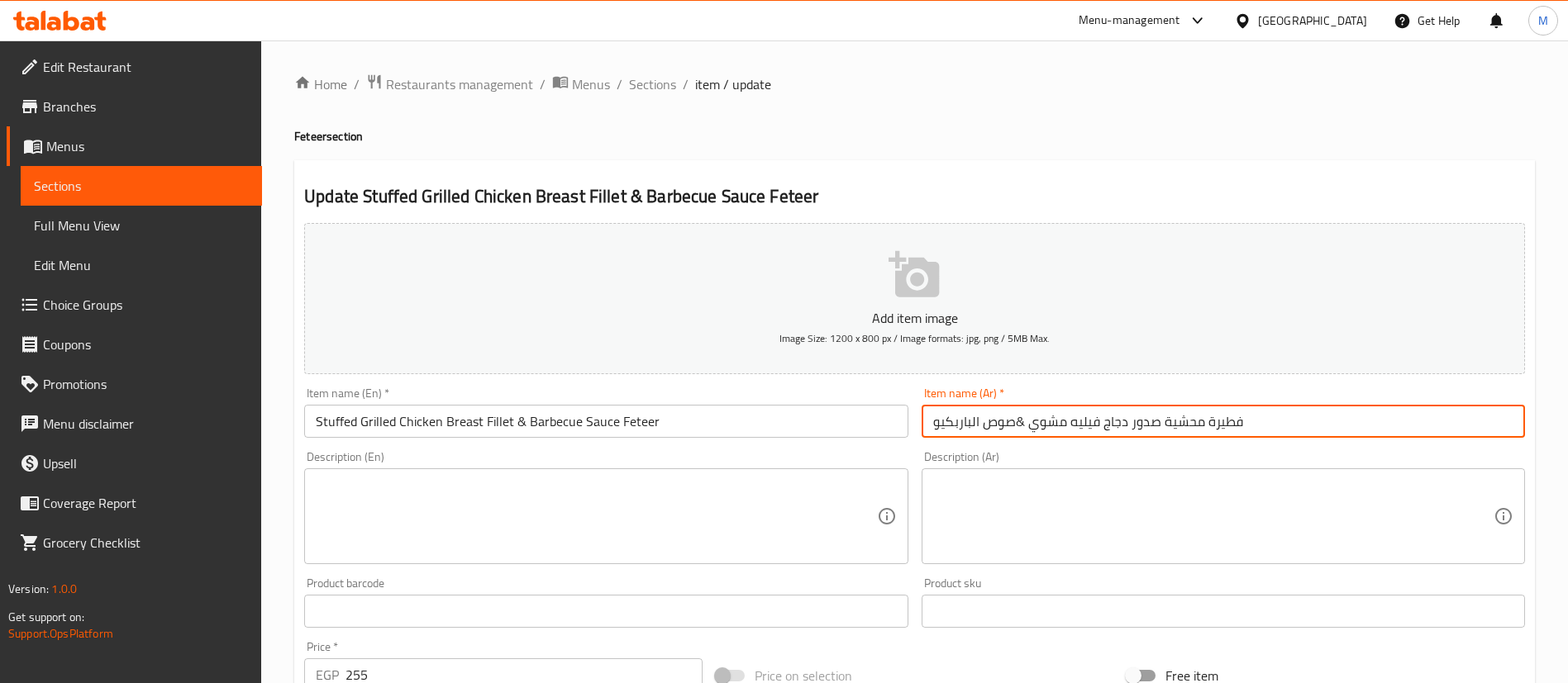
click at [1063, 415] on input "فطيرة محشية صدور دجاج فيليه مشوي &صوص الباربكيو" at bounding box center [1223, 421] width 604 height 33
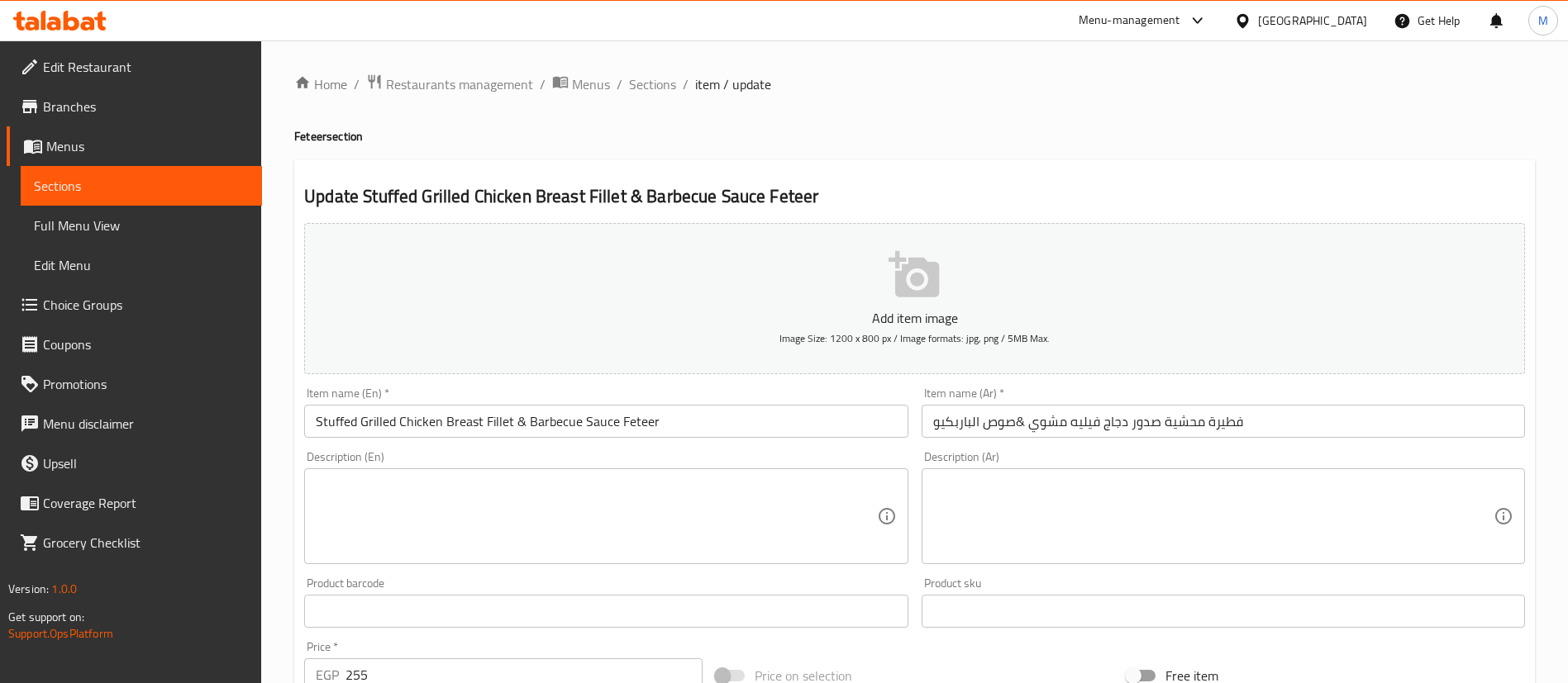
click at [941, 145] on div "Home / Restaurants management / Menus / Sections / item / update Feteer section…" at bounding box center [914, 603] width 1241 height 1061
click at [486, 92] on span "Restaurants management" at bounding box center [459, 84] width 147 height 20
